Goal: Find contact information: Find contact information

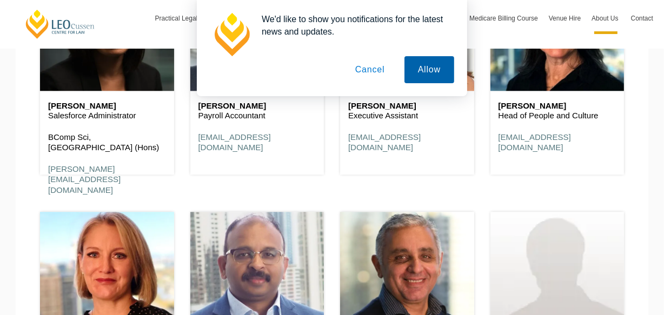
scroll to position [7178, 0]
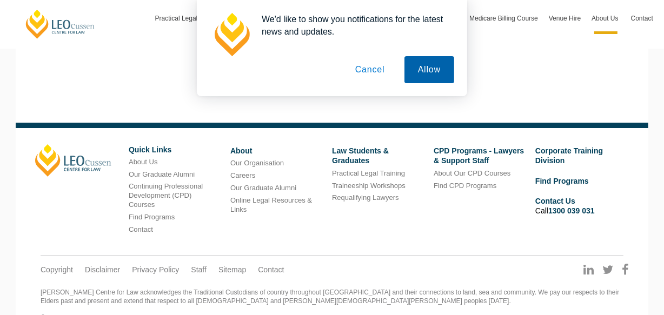
click at [419, 61] on button "Allow" at bounding box center [430, 69] width 50 height 27
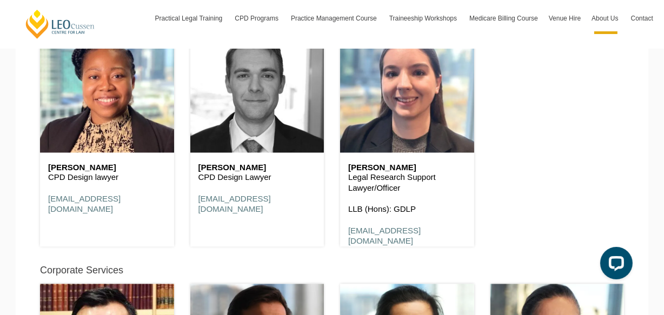
scroll to position [0, 0]
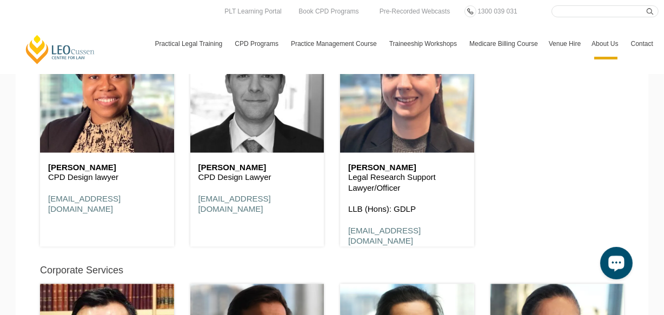
click at [248, 119] on header at bounding box center [257, 92] width 134 height 122
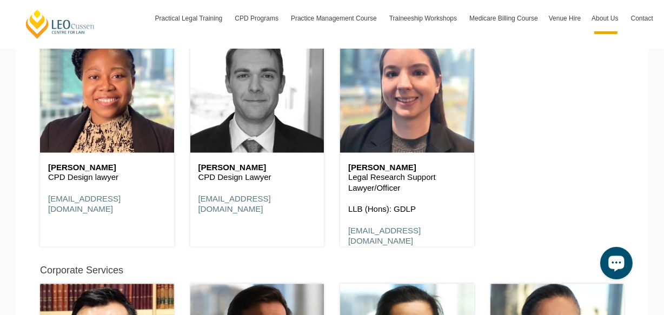
click at [237, 111] on header at bounding box center [257, 92] width 134 height 122
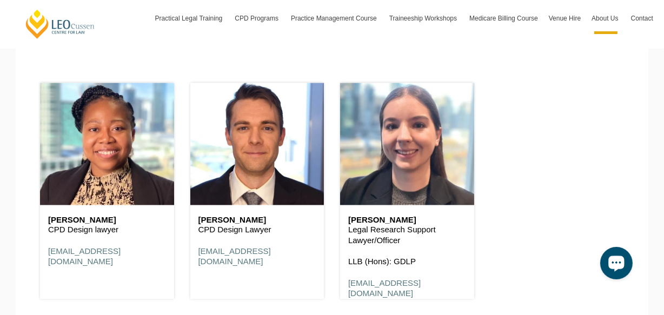
scroll to position [5308, 0]
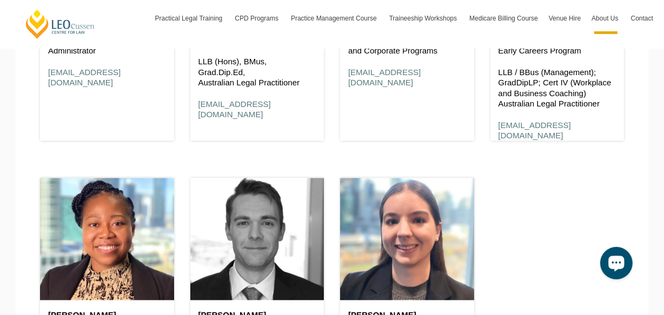
click at [226, 216] on header at bounding box center [257, 239] width 134 height 122
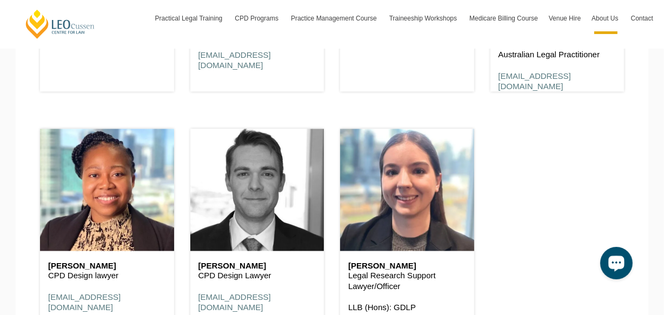
click at [254, 180] on header at bounding box center [257, 190] width 134 height 122
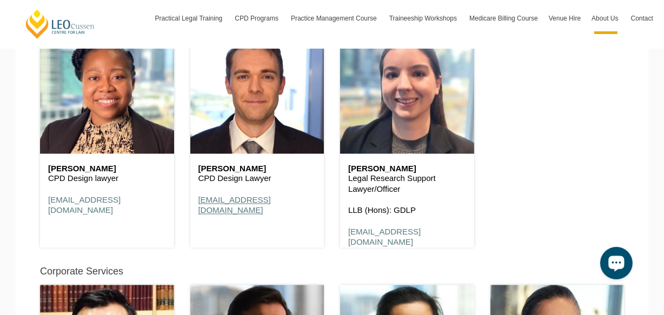
scroll to position [5456, 0]
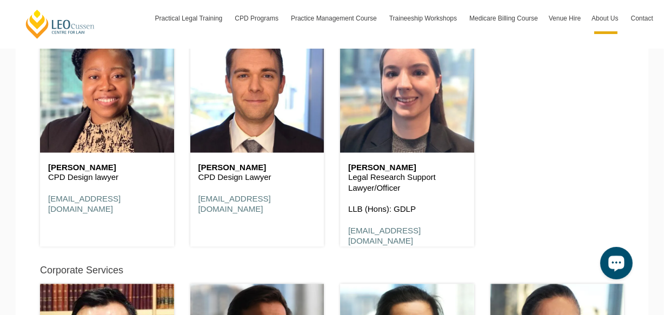
click at [228, 177] on div "[PERSON_NAME] CPD Design Lawyer [EMAIL_ADDRESS][DOMAIN_NAME]" at bounding box center [257, 189] width 134 height 73
